Goal: Task Accomplishment & Management: Manage account settings

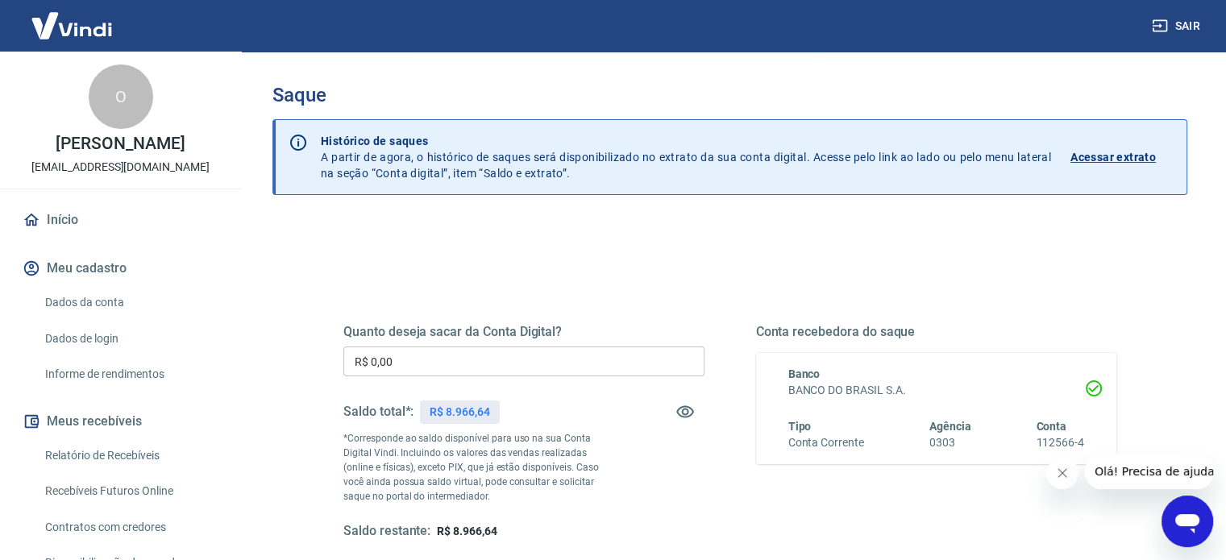
drag, startPoint x: 396, startPoint y: 357, endPoint x: 301, endPoint y: 331, distance: 98.5
click at [316, 342] on div "Quanto deseja sacar da Conta Digital? R$ 0,00 ​ Saldo total*: R$ 8.966,64 *Corr…" at bounding box center [730, 440] width 850 height 375
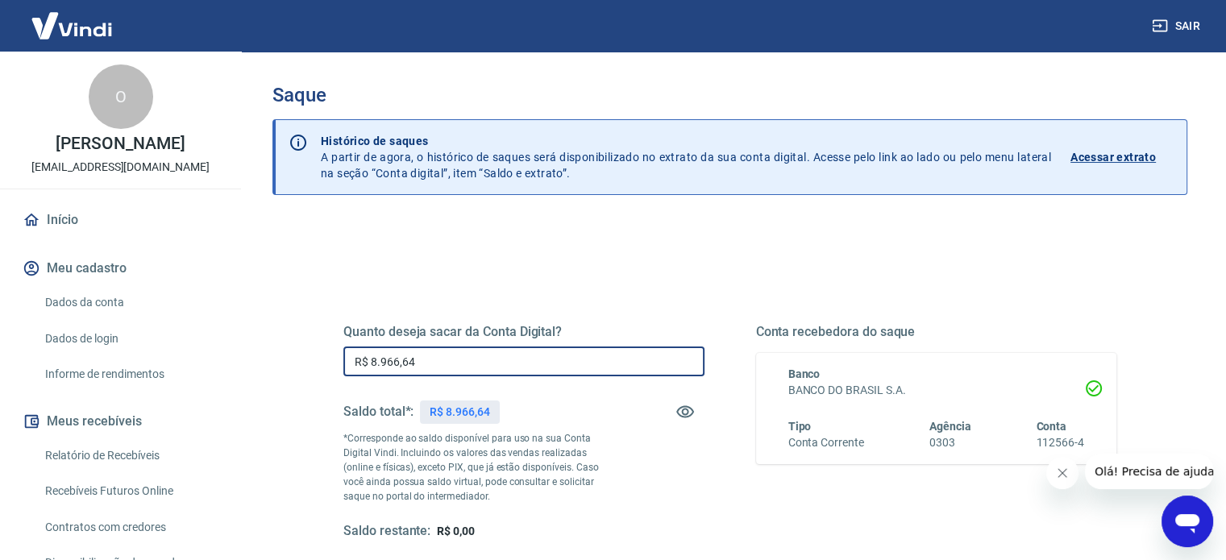
type input "R$ 8.966,64"
click at [599, 257] on div "Quanto deseja sacar da Conta Digital? R$ 8.966,64 ​ Saldo total*: R$ 8.966,64 *…" at bounding box center [730, 440] width 812 height 375
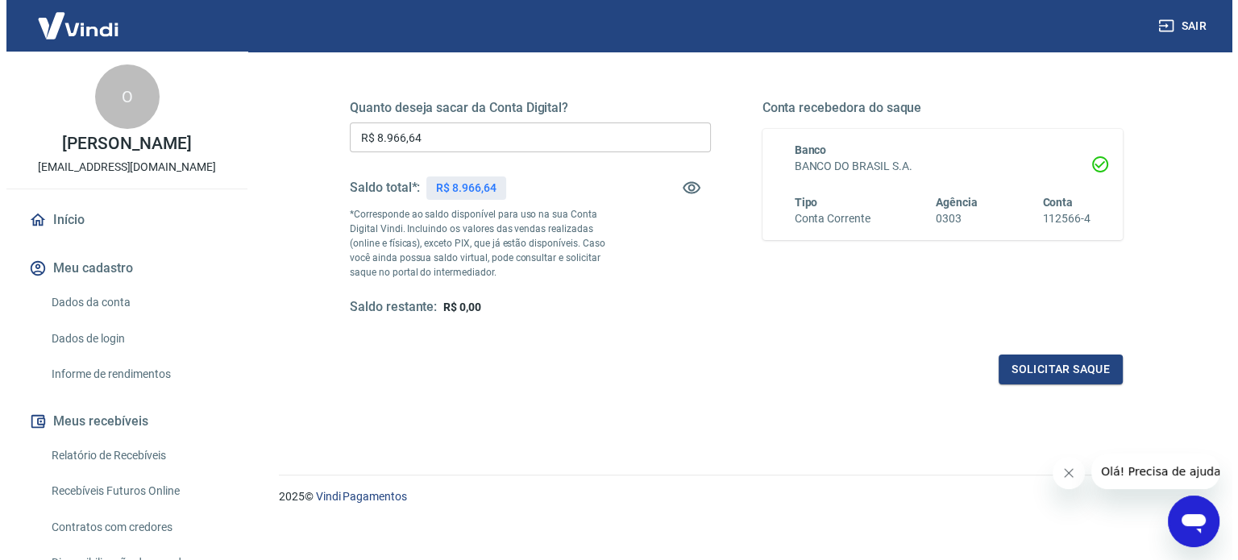
scroll to position [235, 0]
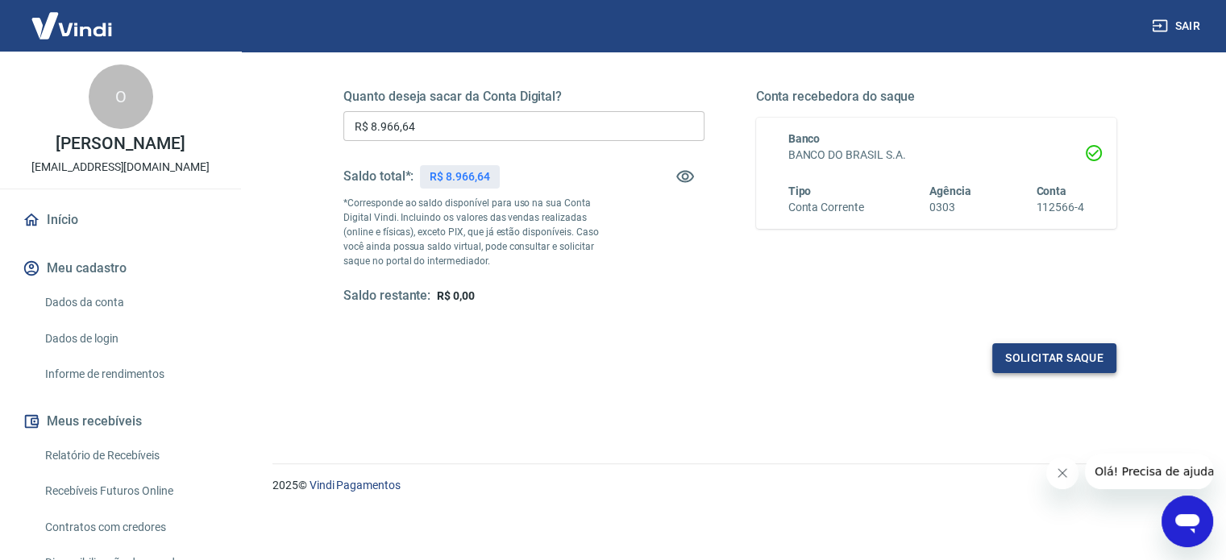
click at [1067, 351] on button "Solicitar saque" at bounding box center [1054, 358] width 124 height 30
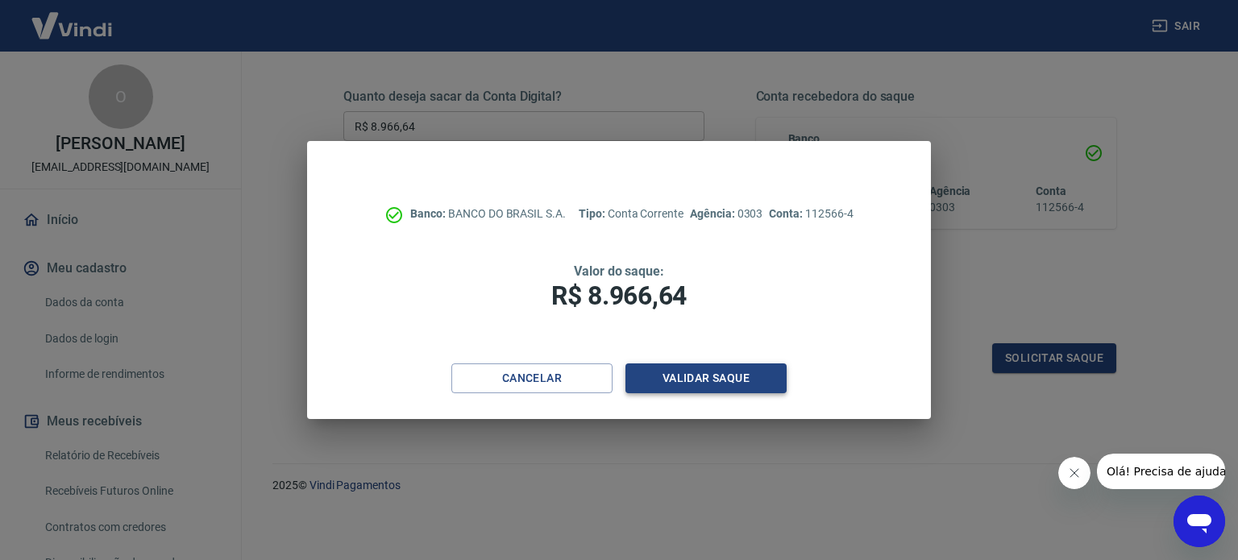
click at [730, 372] on button "Validar saque" at bounding box center [705, 379] width 161 height 30
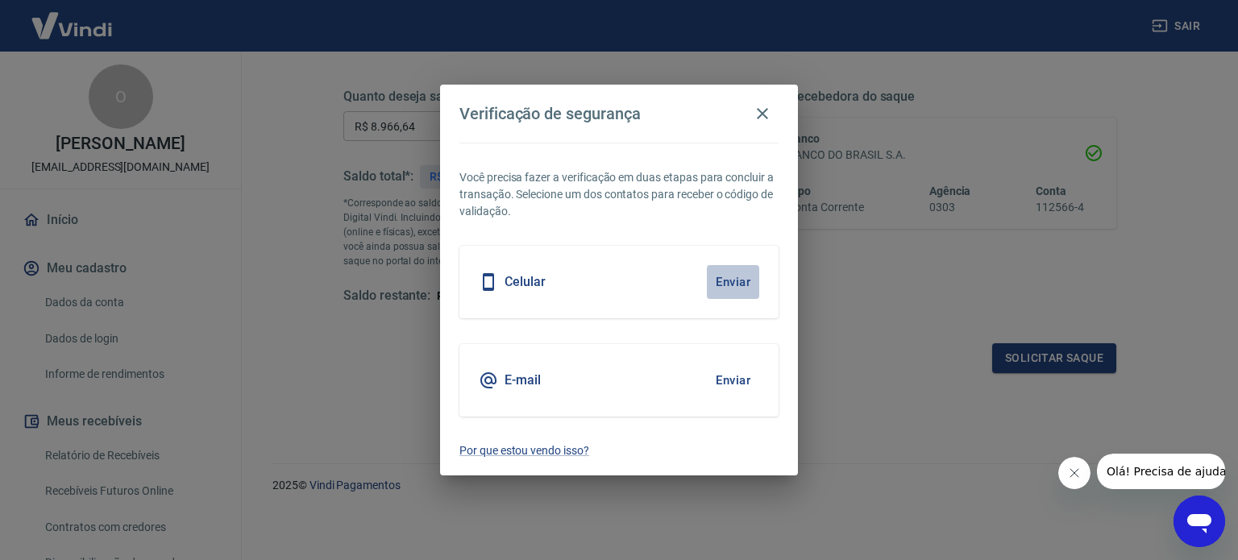
click at [731, 276] on button "Enviar" at bounding box center [733, 282] width 52 height 34
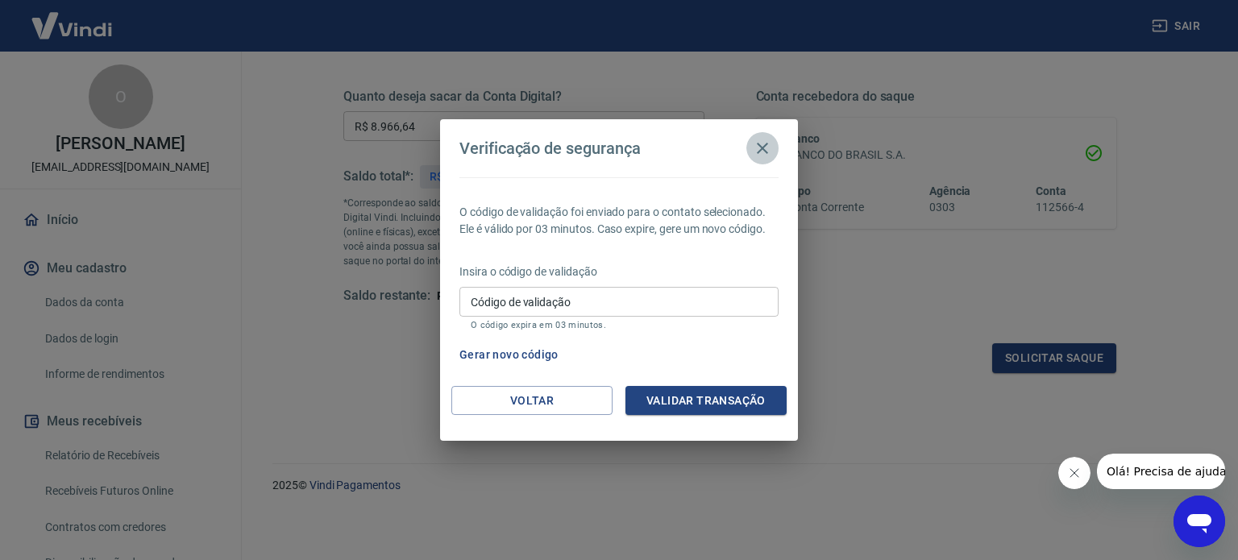
click at [768, 146] on icon "button" at bounding box center [762, 148] width 19 height 19
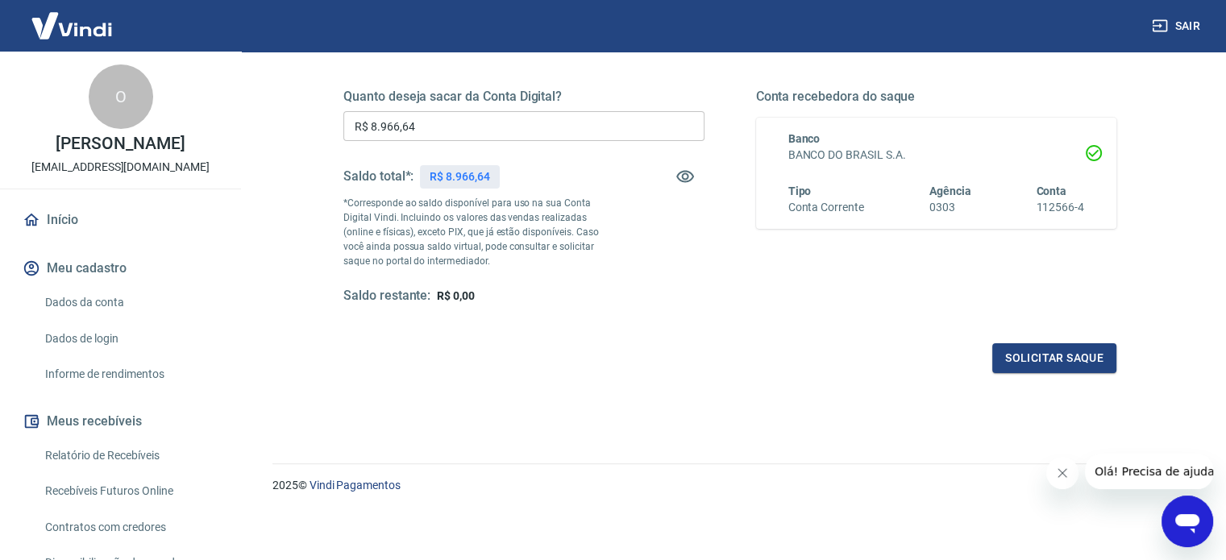
click at [475, 135] on input "R$ 8.966,64" at bounding box center [523, 126] width 361 height 30
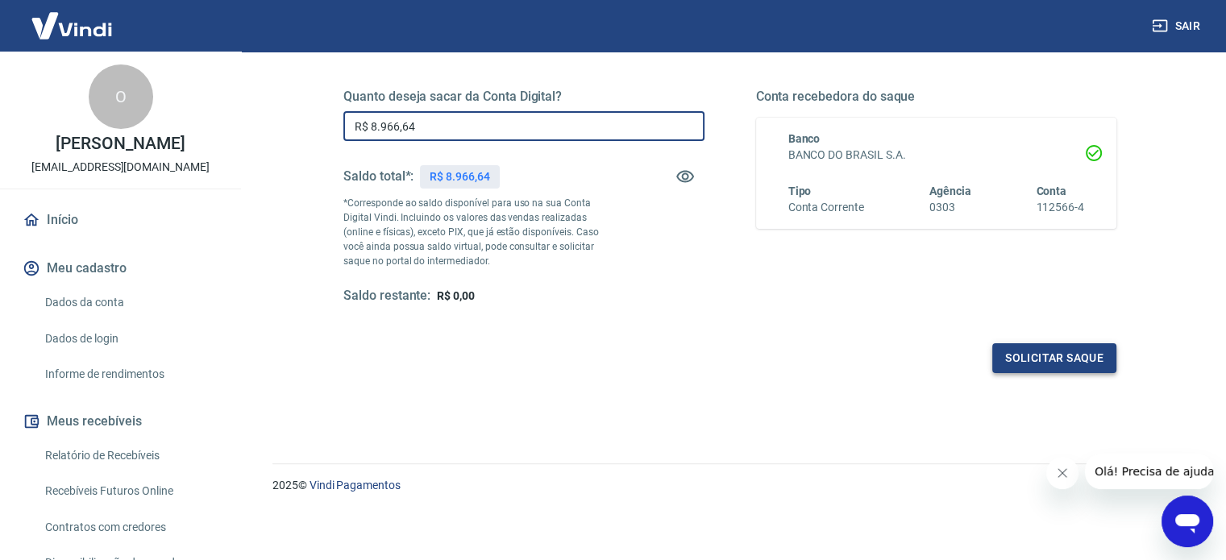
click at [1080, 353] on button "Solicitar saque" at bounding box center [1054, 358] width 124 height 30
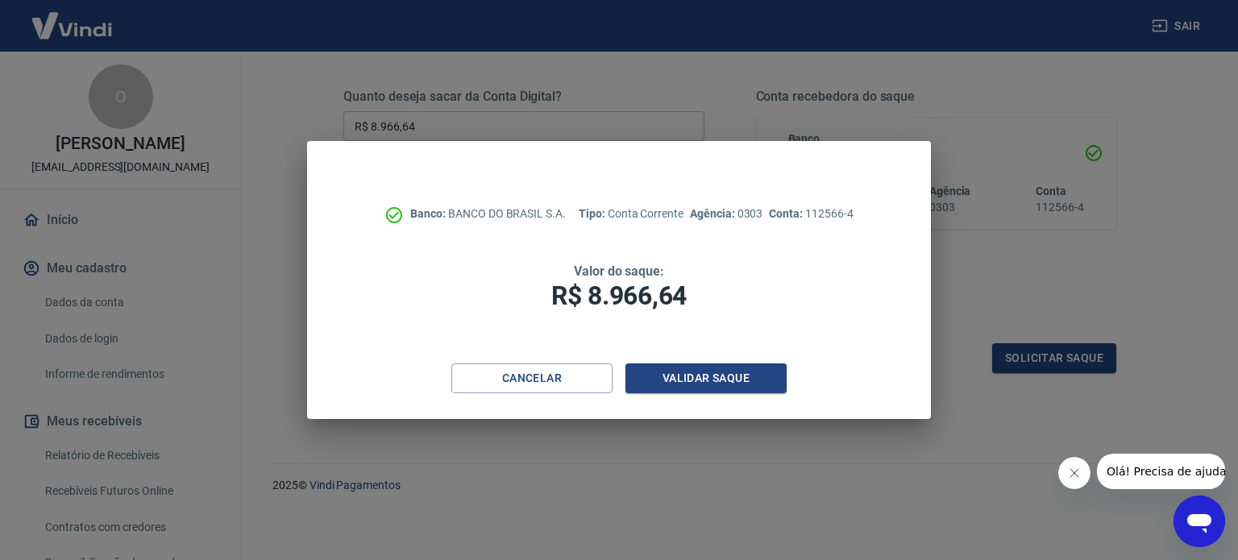
click at [695, 360] on div "Banco: BANCO DO BRASIL S.A. Tipo: Conta Corrente Agência: 0303 Conta: 112566-4 …" at bounding box center [618, 252] width 623 height 222
click at [696, 368] on button "Validar saque" at bounding box center [705, 379] width 161 height 30
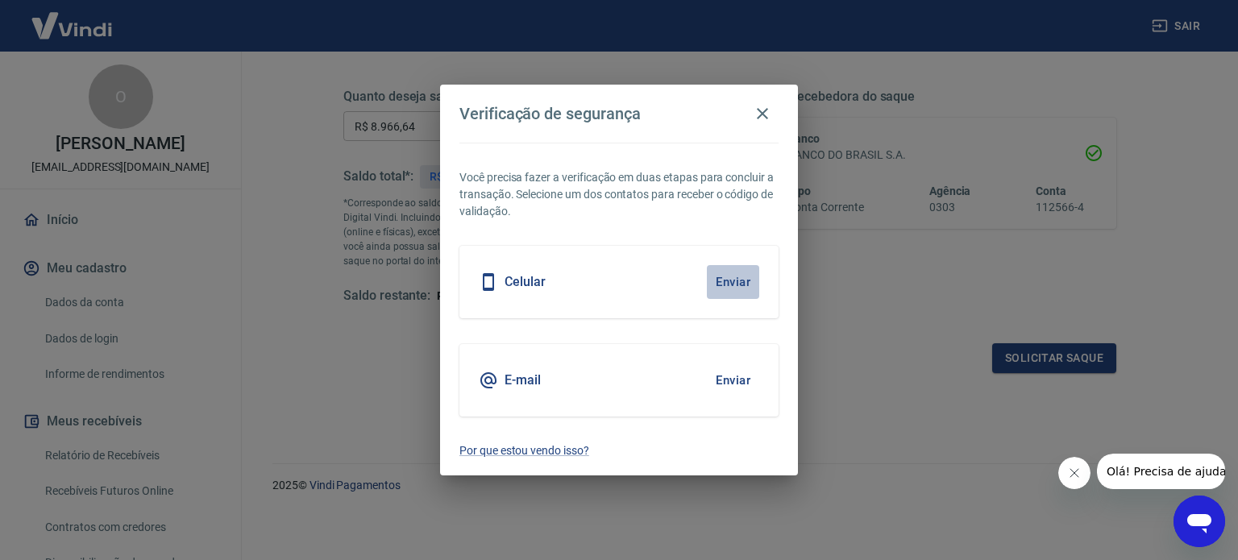
click at [742, 276] on button "Enviar" at bounding box center [733, 282] width 52 height 34
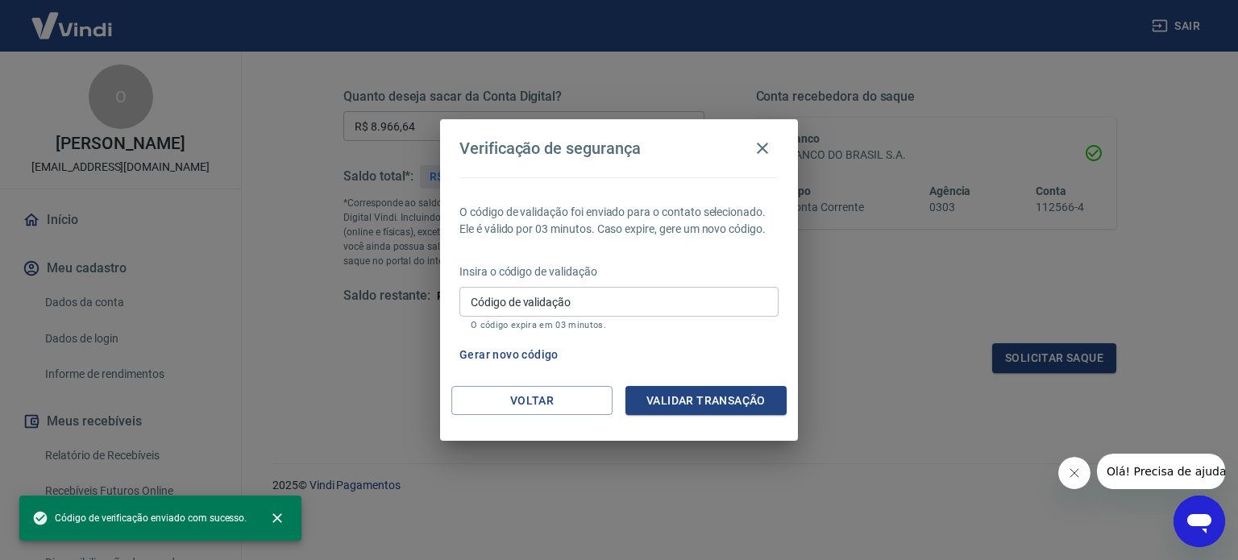
click at [624, 295] on input "Código de validação" at bounding box center [618, 302] width 319 height 30
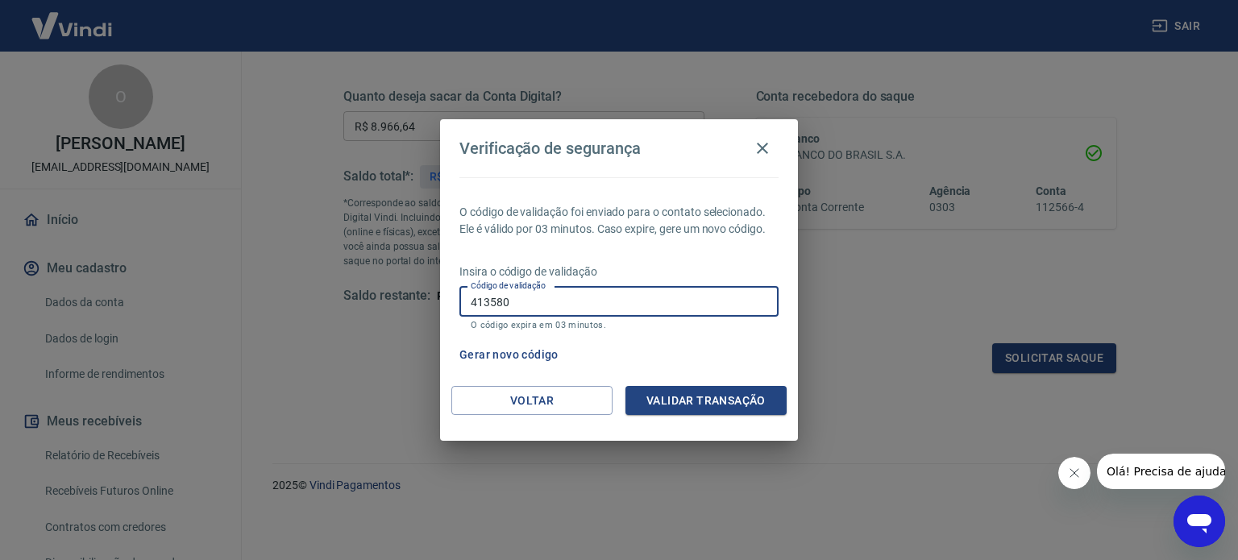
type input "413580"
click at [688, 405] on button "Validar transação" at bounding box center [705, 401] width 161 height 30
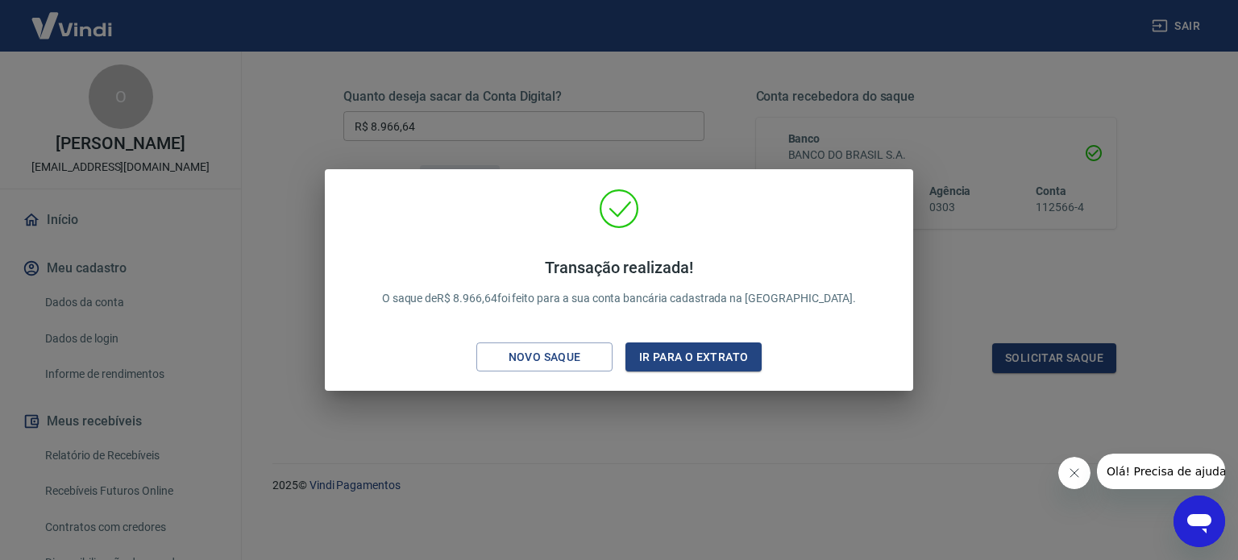
click at [664, 492] on div "Transação realizada! O saque de R$ 8.966,64 foi feito para a sua conta bancária…" at bounding box center [619, 280] width 1238 height 560
